Goal: Transaction & Acquisition: Subscribe to service/newsletter

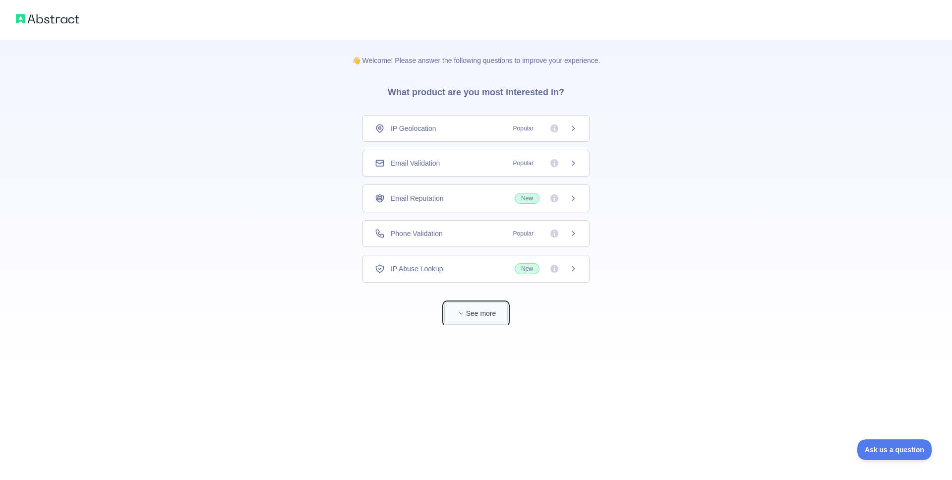
click at [487, 309] on button "See more" at bounding box center [475, 313] width 63 height 22
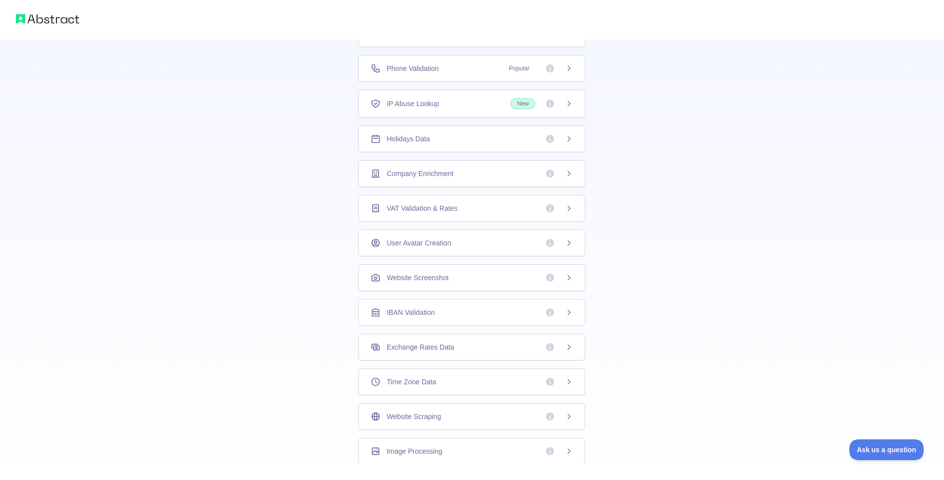
scroll to position [151, 0]
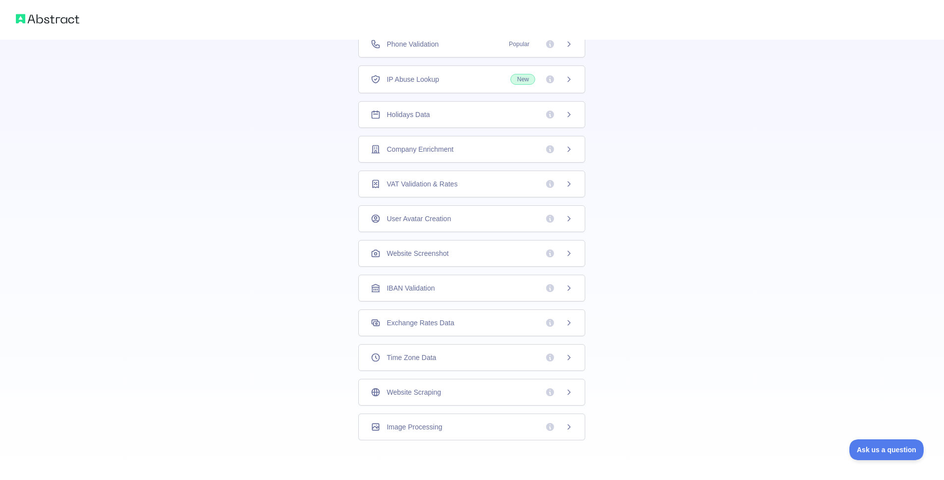
click at [482, 392] on div "Website Scraping" at bounding box center [472, 392] width 202 height 10
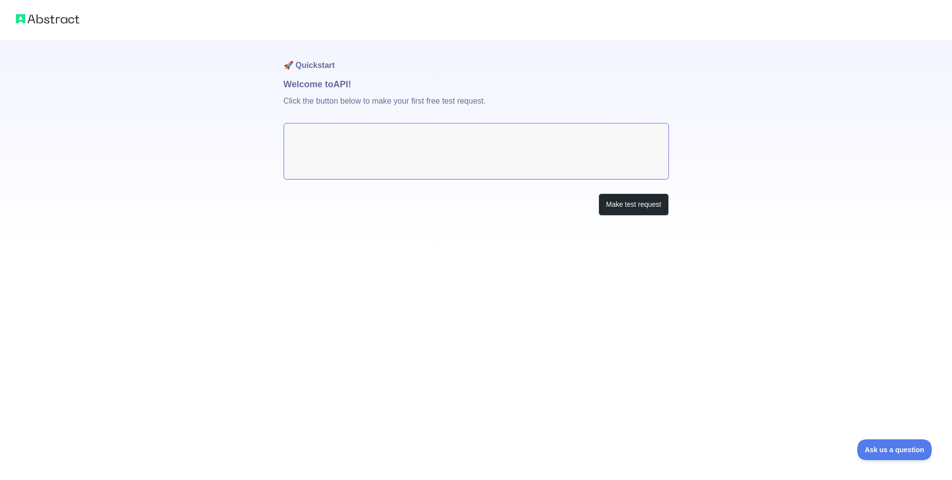
click at [470, 147] on textarea at bounding box center [475, 151] width 385 height 56
click at [654, 204] on button "Make test request" at bounding box center [633, 204] width 70 height 22
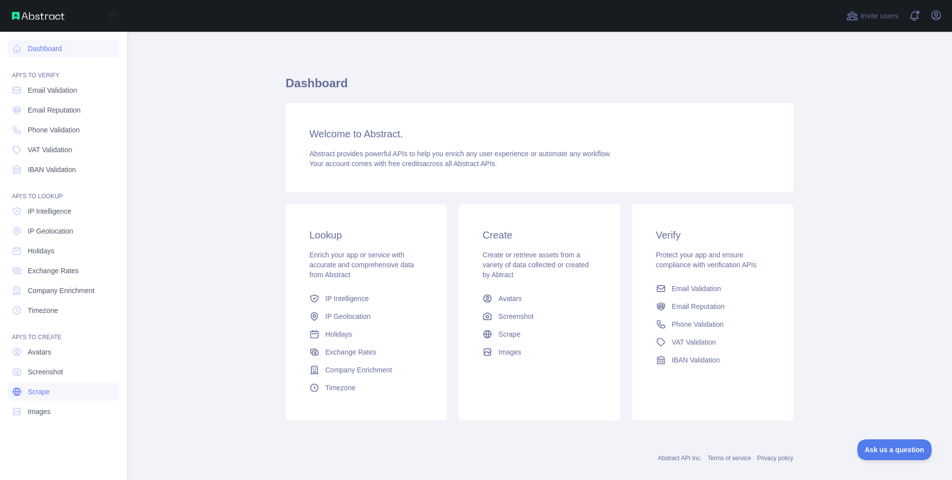
click at [61, 398] on link "Scrape" at bounding box center [63, 392] width 111 height 18
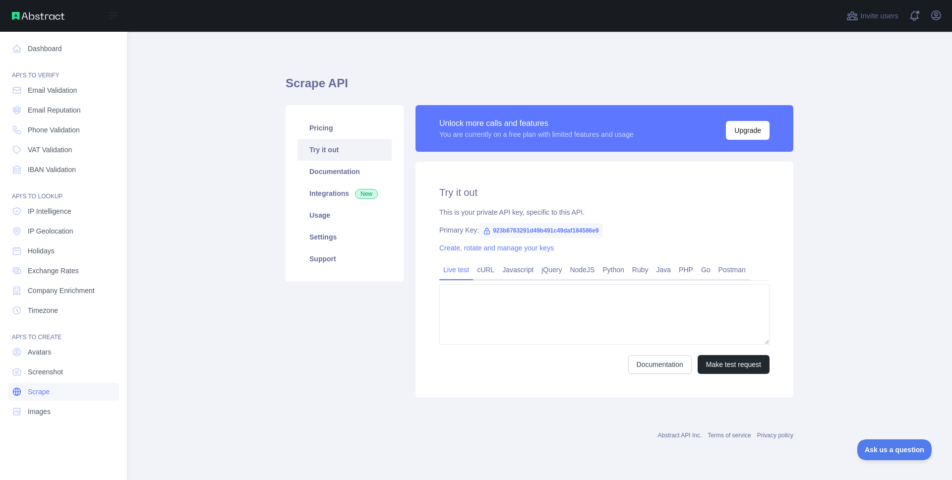
type textarea "**********"
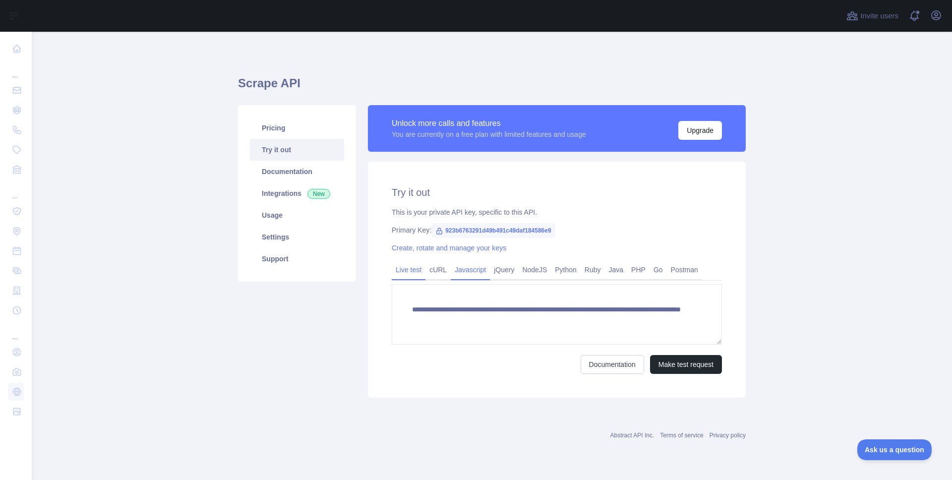
click at [488, 274] on link "Javascript" at bounding box center [470, 270] width 39 height 16
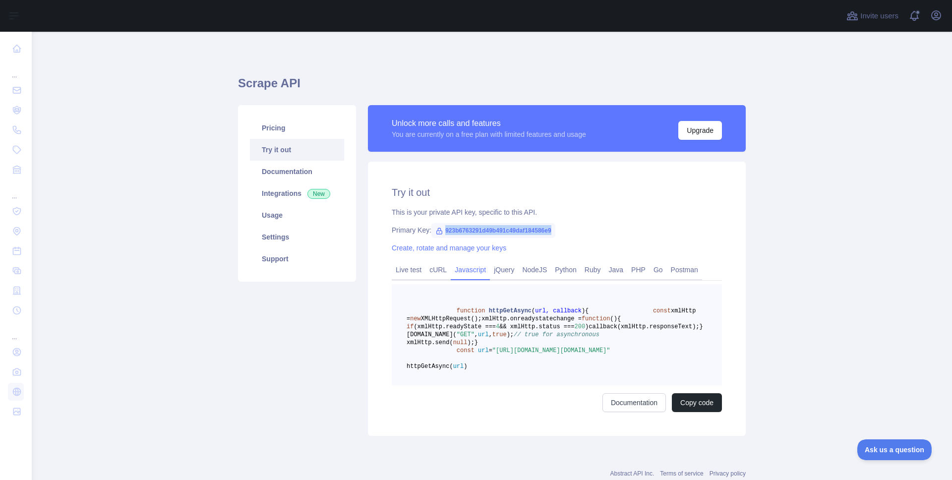
drag, startPoint x: 565, startPoint y: 230, endPoint x: 441, endPoint y: 231, distance: 124.4
click at [441, 231] on span "923b6763291d49b491c49daf184586e9" at bounding box center [493, 230] width 124 height 15
copy span "923b6763291d49b491c49daf184586e9"
click at [413, 270] on link "Live test" at bounding box center [409, 270] width 34 height 16
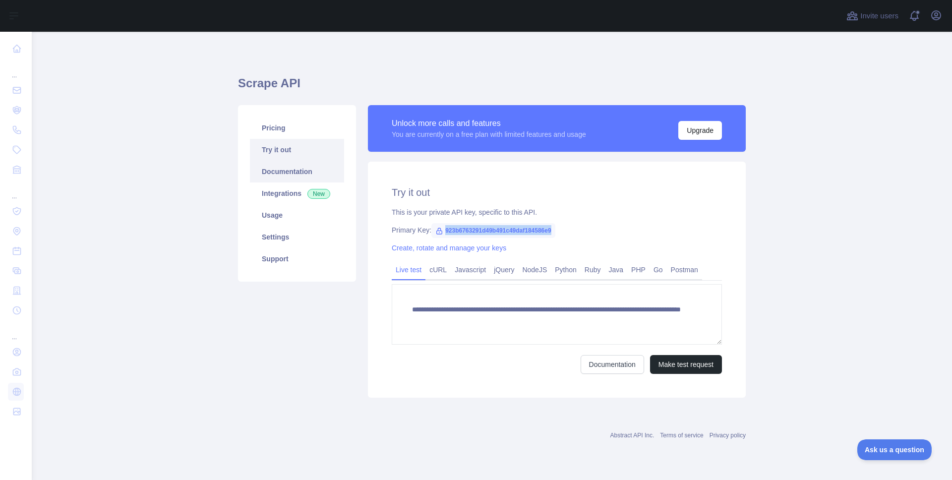
click at [284, 173] on link "Documentation" at bounding box center [297, 172] width 94 height 22
click at [263, 120] on link "Pricing" at bounding box center [297, 128] width 94 height 22
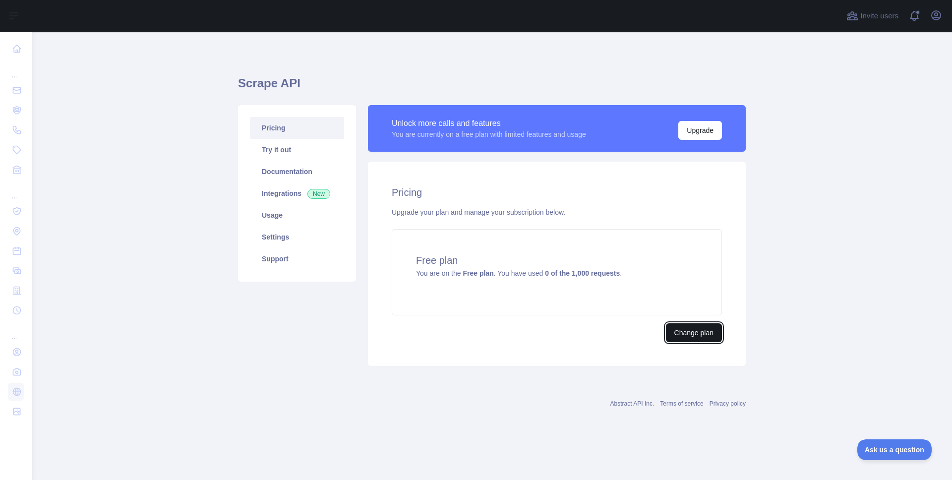
click at [692, 338] on button "Change plan" at bounding box center [694, 332] width 56 height 19
